Goal: Browse casually

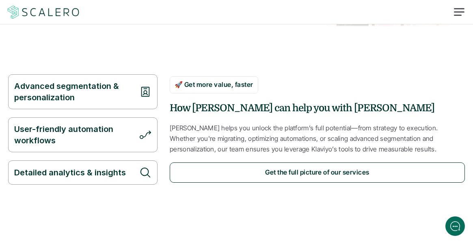
scroll to position [304, 0]
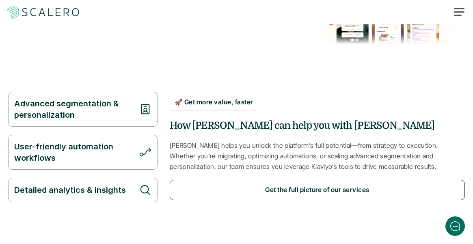
click at [291, 156] on p "Scalero helps you unlock the platform’s full potential—from strategy to executi…" at bounding box center [317, 155] width 295 height 31
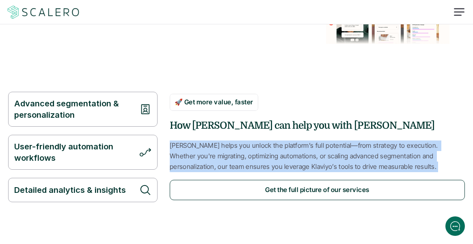
drag, startPoint x: 291, startPoint y: 156, endPoint x: 271, endPoint y: 148, distance: 21.3
click at [271, 148] on p "Scalero helps you unlock the platform’s full potential—from strategy to executi…" at bounding box center [317, 155] width 295 height 31
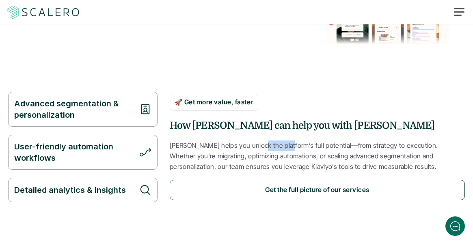
click at [271, 148] on p "Scalero helps you unlock the platform’s full potential—from strategy to executi…" at bounding box center [317, 155] width 295 height 31
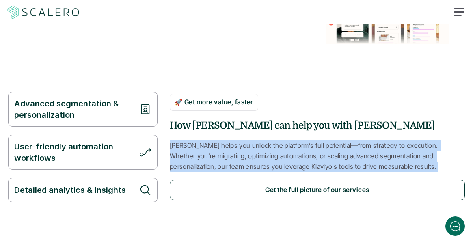
drag, startPoint x: 271, startPoint y: 148, endPoint x: 306, endPoint y: 158, distance: 37.0
click at [306, 158] on p "Scalero helps you unlock the platform’s full potential—from strategy to executi…" at bounding box center [317, 155] width 295 height 31
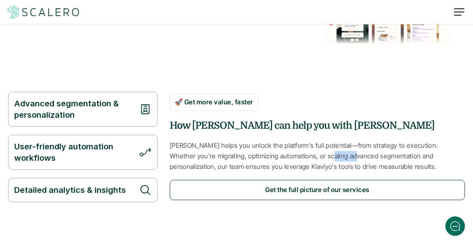
click at [306, 158] on p "Scalero helps you unlock the platform’s full potential—from strategy to executi…" at bounding box center [317, 155] width 295 height 31
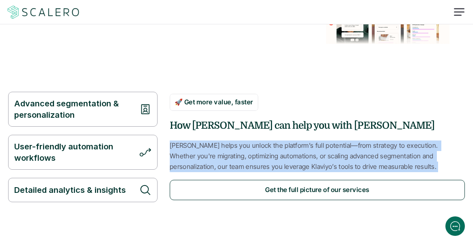
drag, startPoint x: 306, startPoint y: 158, endPoint x: 278, endPoint y: 144, distance: 31.6
click at [278, 144] on p "Scalero helps you unlock the platform’s full potential—from strategy to executi…" at bounding box center [317, 155] width 295 height 31
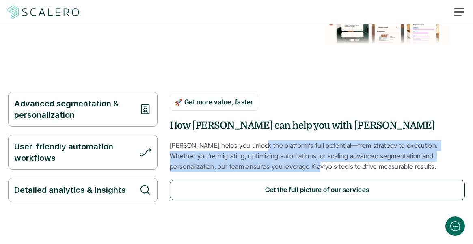
drag, startPoint x: 278, startPoint y: 144, endPoint x: 254, endPoint y: 166, distance: 31.9
click at [254, 166] on p "Scalero helps you unlock the platform’s full potential—from strategy to executi…" at bounding box center [317, 155] width 295 height 31
drag, startPoint x: 254, startPoint y: 166, endPoint x: 314, endPoint y: 144, distance: 63.0
click at [314, 144] on p "Scalero helps you unlock the platform’s full potential—from strategy to executi…" at bounding box center [317, 155] width 295 height 31
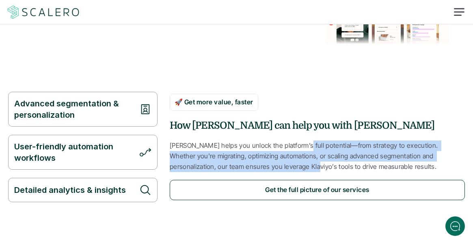
click at [314, 144] on p "Scalero helps you unlock the platform’s full potential—from strategy to executi…" at bounding box center [317, 155] width 295 height 31
drag, startPoint x: 314, startPoint y: 144, endPoint x: 252, endPoint y: 164, distance: 65.2
click at [252, 164] on p "Scalero helps you unlock the platform’s full potential—from strategy to executi…" at bounding box center [317, 155] width 295 height 31
drag, startPoint x: 252, startPoint y: 164, endPoint x: 304, endPoint y: 142, distance: 57.0
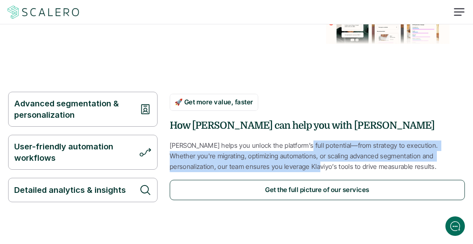
click at [304, 142] on p "Scalero helps you unlock the platform’s full potential—from strategy to executi…" at bounding box center [317, 155] width 295 height 31
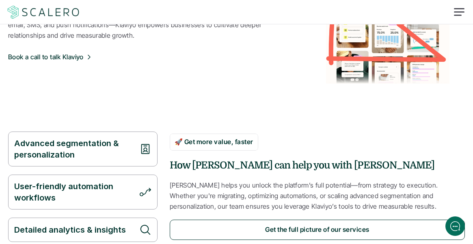
scroll to position [264, 0]
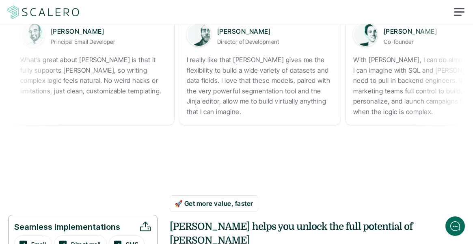
scroll to position [369, 0]
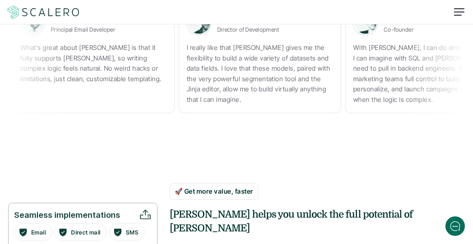
scroll to position [357, 0]
